Goal: Navigation & Orientation: Go to known website

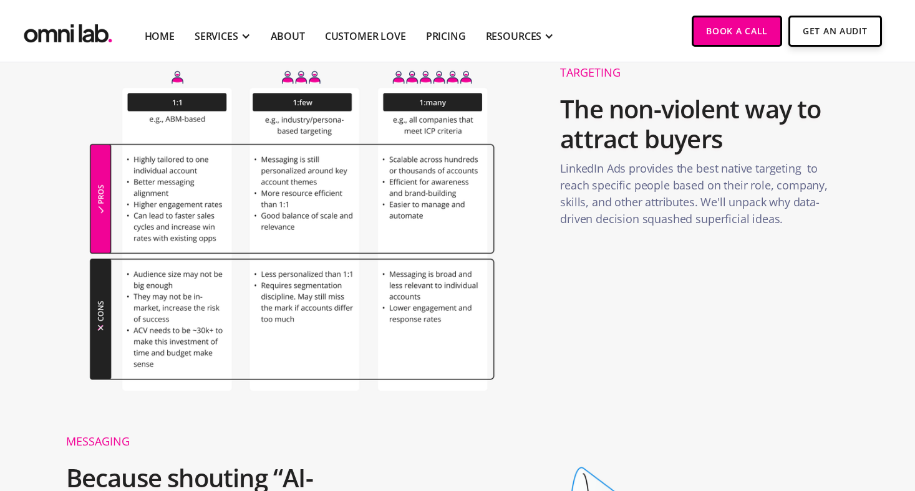
click at [52, 31] on img "home" at bounding box center [68, 31] width 94 height 31
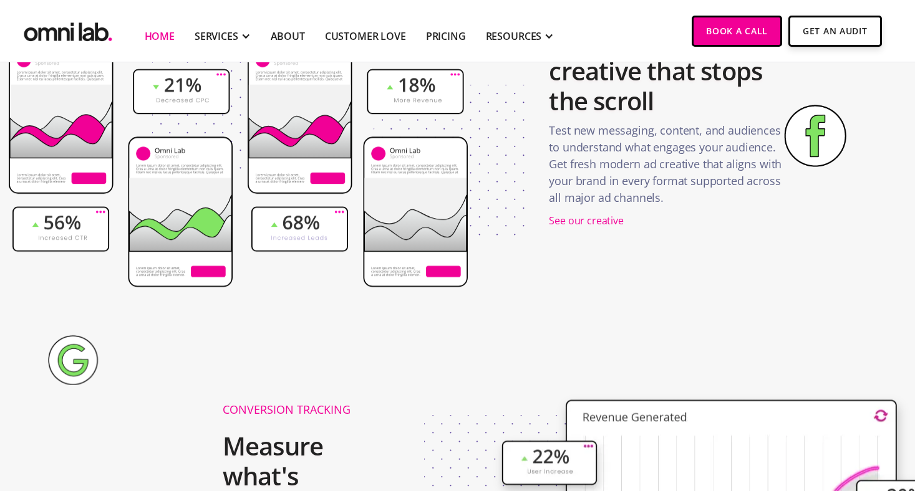
scroll to position [1786, 0]
